Goal: Communication & Community: Answer question/provide support

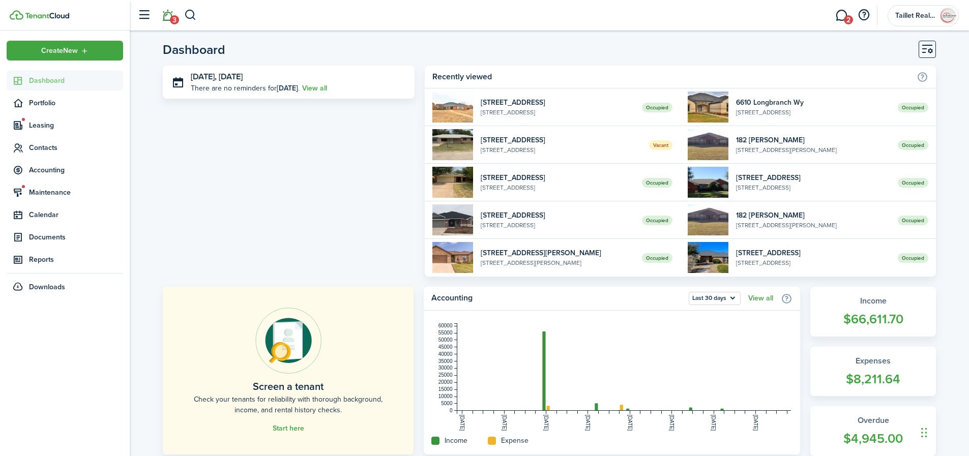
click at [171, 18] on span "3" at bounding box center [174, 19] width 9 height 9
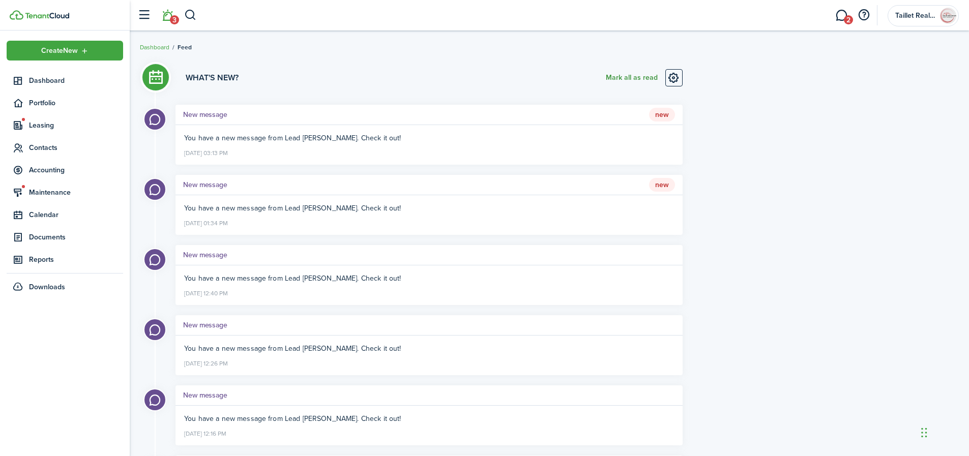
click at [635, 78] on button "Mark all as read" at bounding box center [632, 77] width 52 height 17
click at [840, 18] on link "2" at bounding box center [841, 16] width 19 height 26
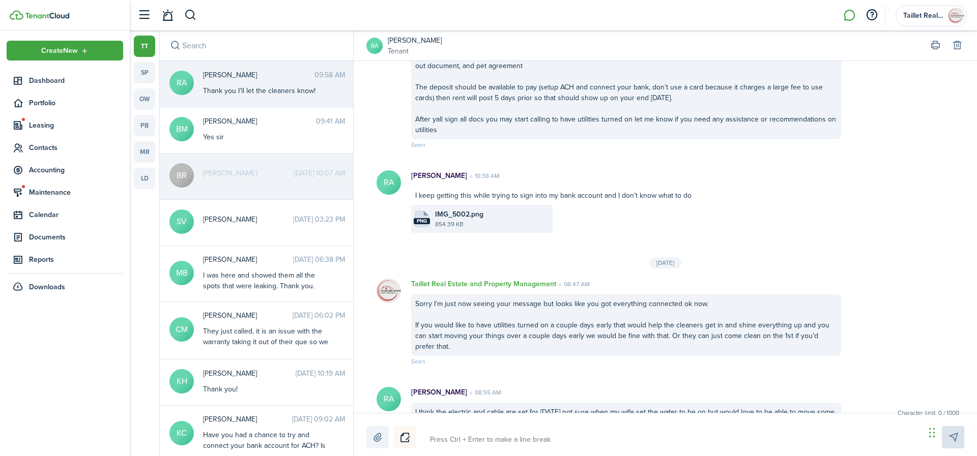
scroll to position [1165, 0]
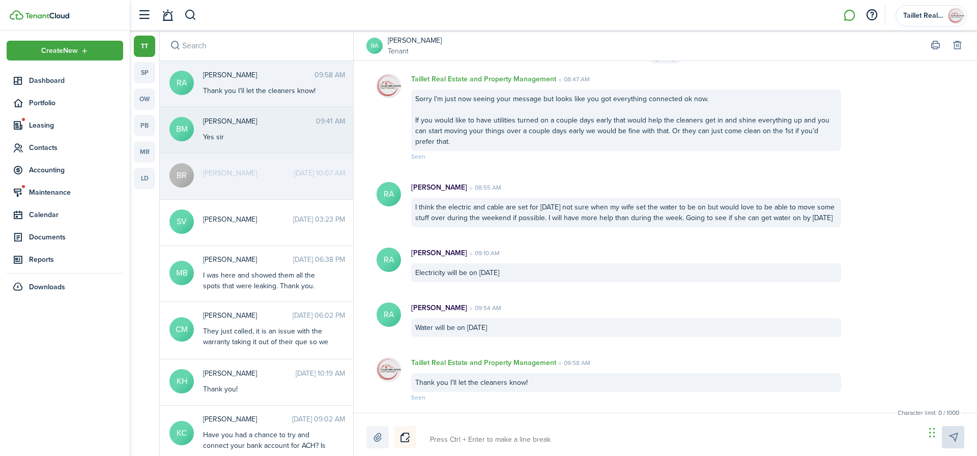
click at [274, 129] on div "[PERSON_NAME] 09:41 AM Yes sir" at bounding box center [273, 129] width 157 height 26
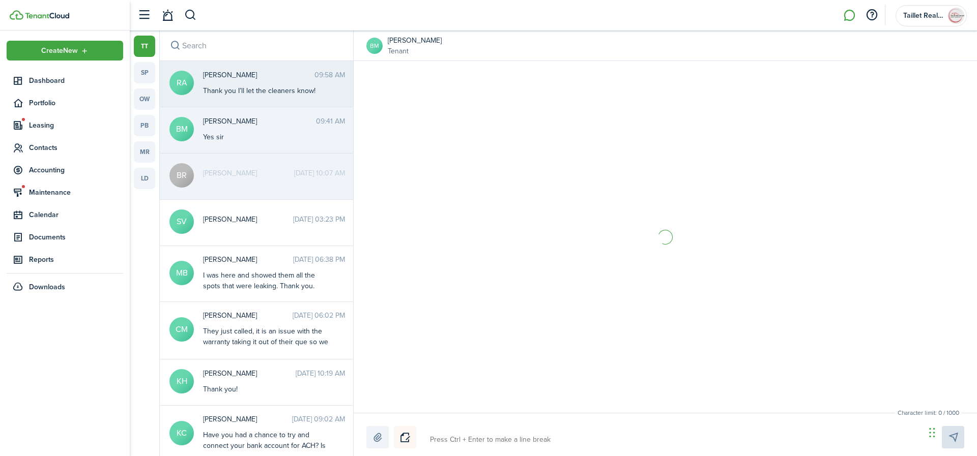
click at [270, 91] on div "Thank you I’ll let the cleaners know!" at bounding box center [266, 90] width 127 height 11
